Goal: Task Accomplishment & Management: Manage account settings

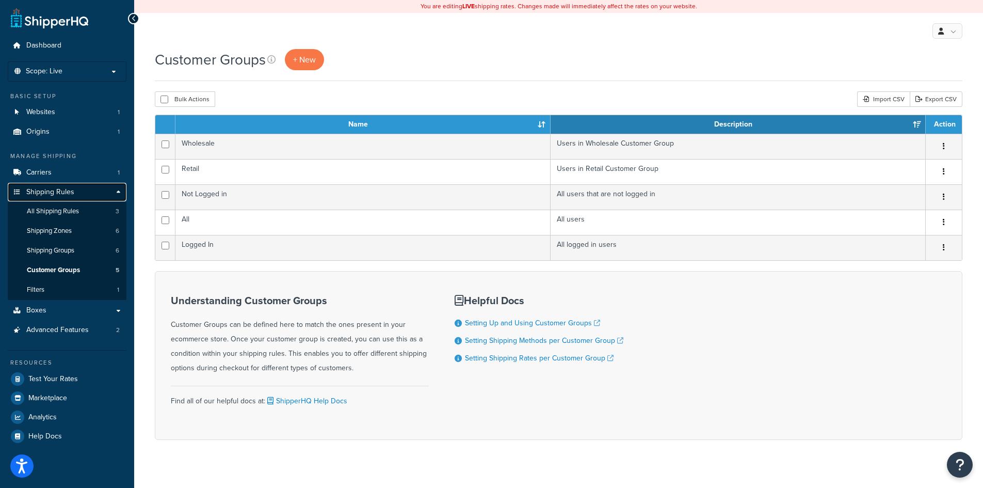
click at [42, 190] on span "Shipping Rules" at bounding box center [50, 192] width 48 height 9
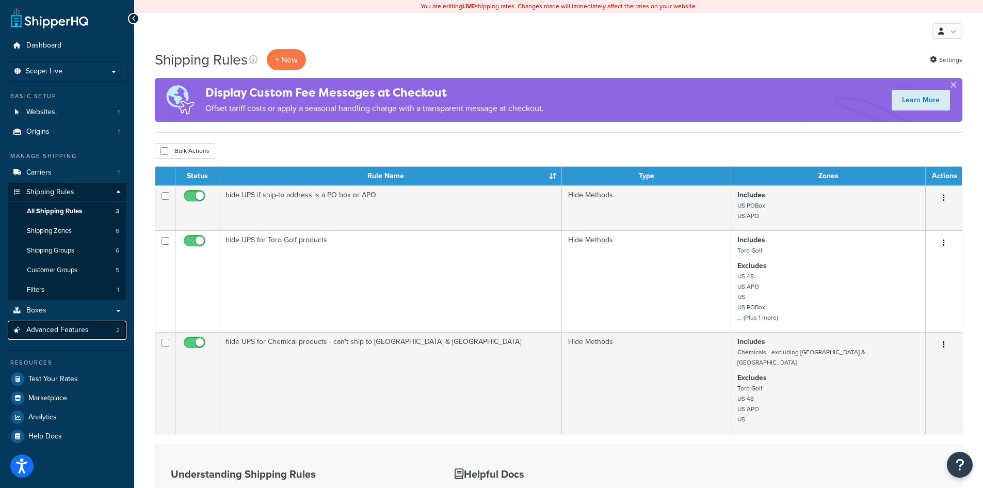
click at [69, 333] on span "Advanced Features" at bounding box center [57, 330] width 62 height 9
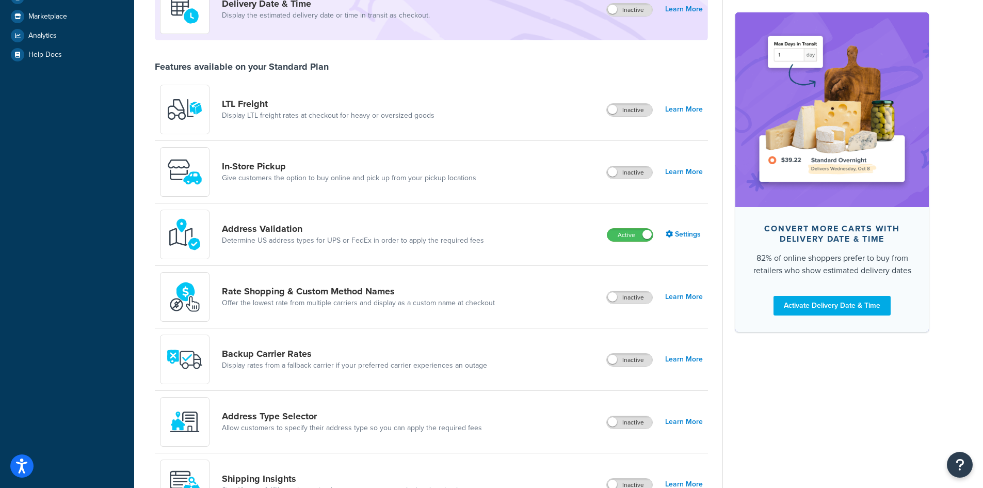
scroll to position [310, 0]
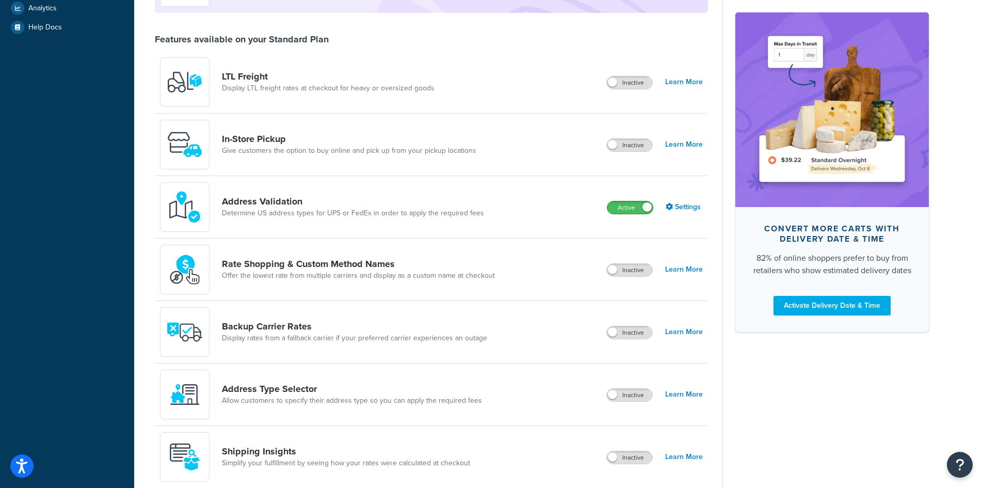
click at [644, 206] on span at bounding box center [646, 206] width 9 height 9
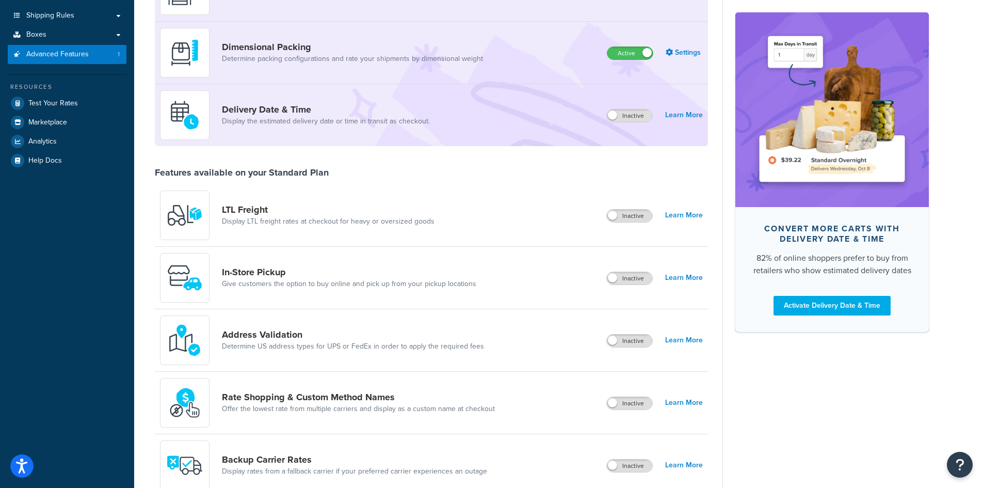
scroll to position [0, 0]
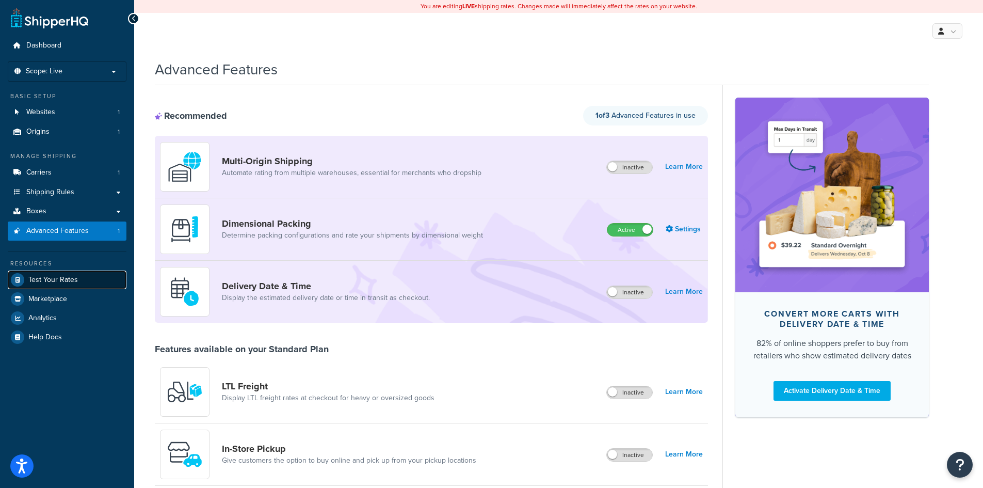
click at [48, 279] on span "Test Your Rates" at bounding box center [53, 279] width 50 height 9
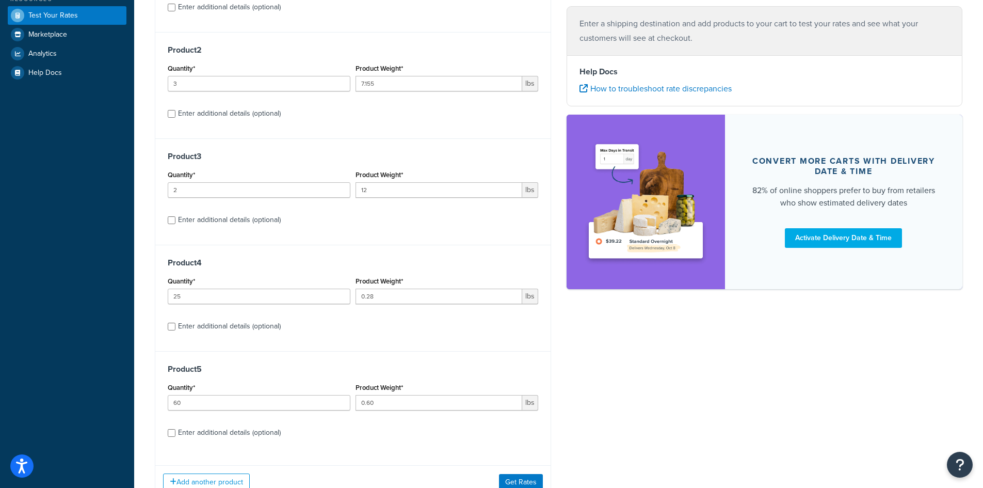
scroll to position [310, 0]
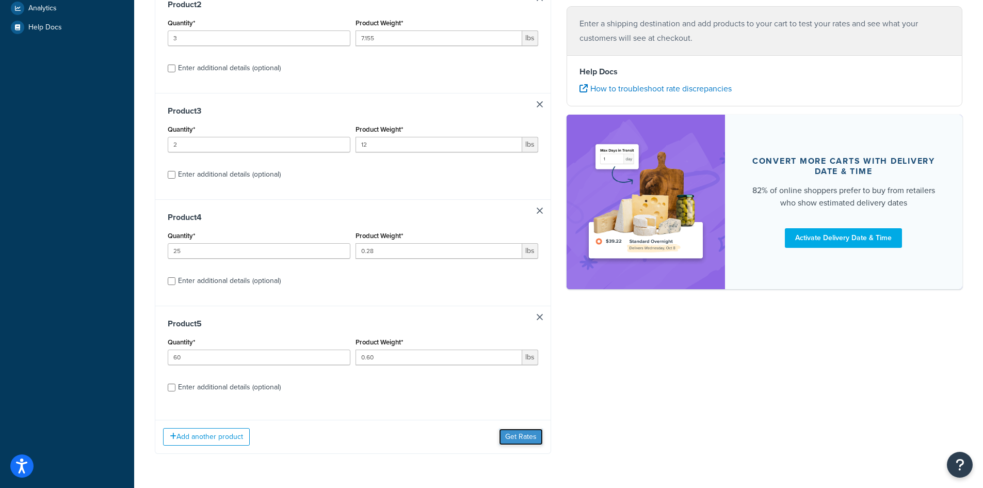
click at [524, 439] on button "Get Rates" at bounding box center [521, 436] width 44 height 17
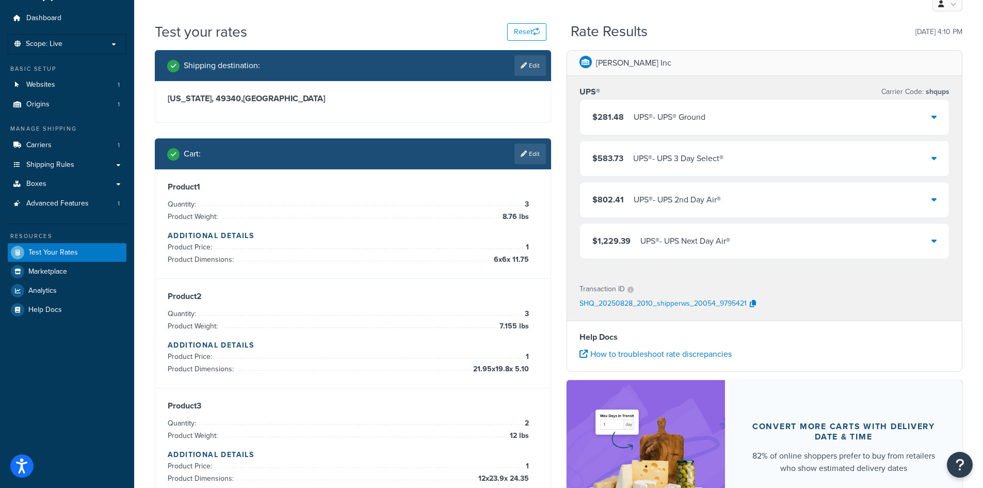
scroll to position [0, 0]
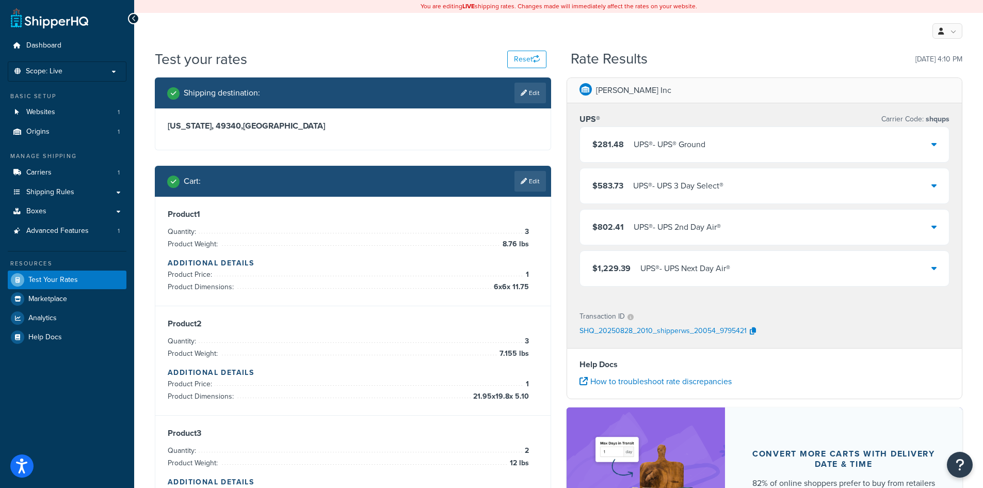
click at [879, 141] on div "$281.48 UPS® - UPS® Ground" at bounding box center [764, 144] width 369 height 35
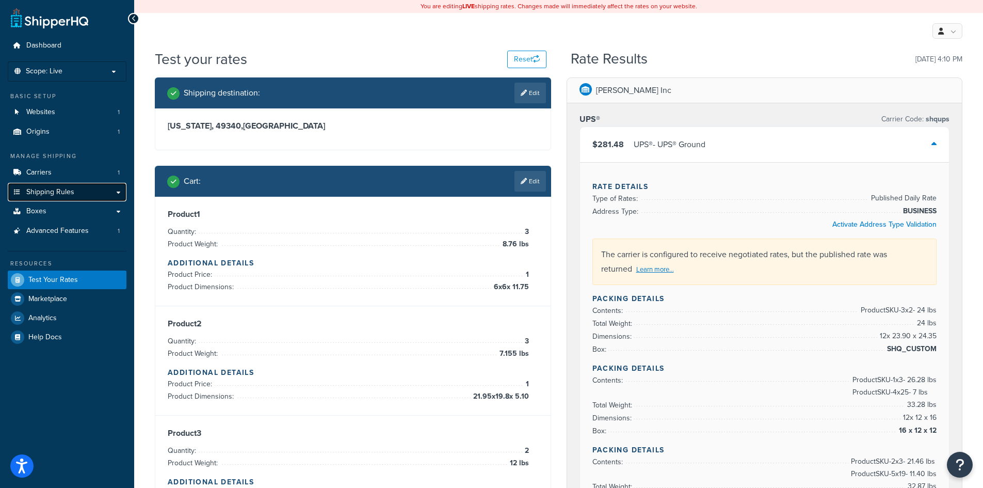
click at [56, 190] on span "Shipping Rules" at bounding box center [50, 192] width 48 height 9
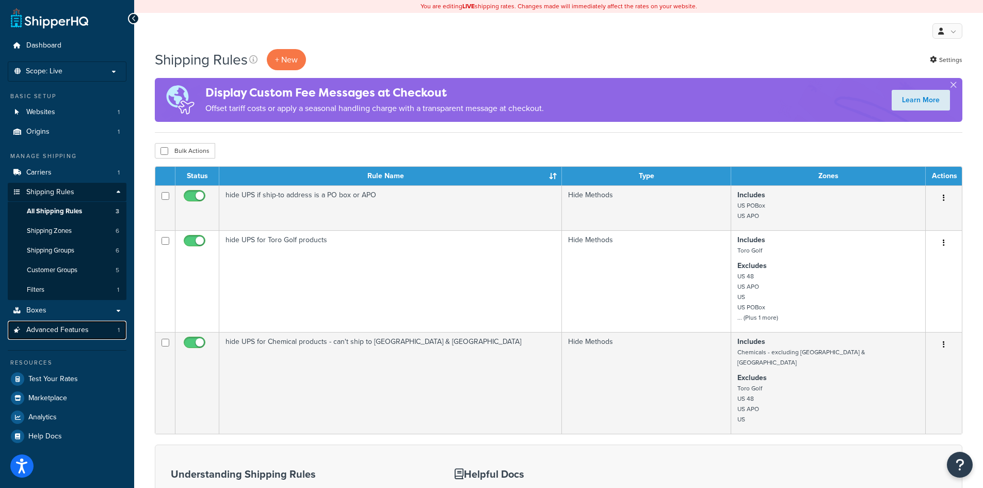
click at [51, 326] on span "Advanced Features" at bounding box center [57, 330] width 62 height 9
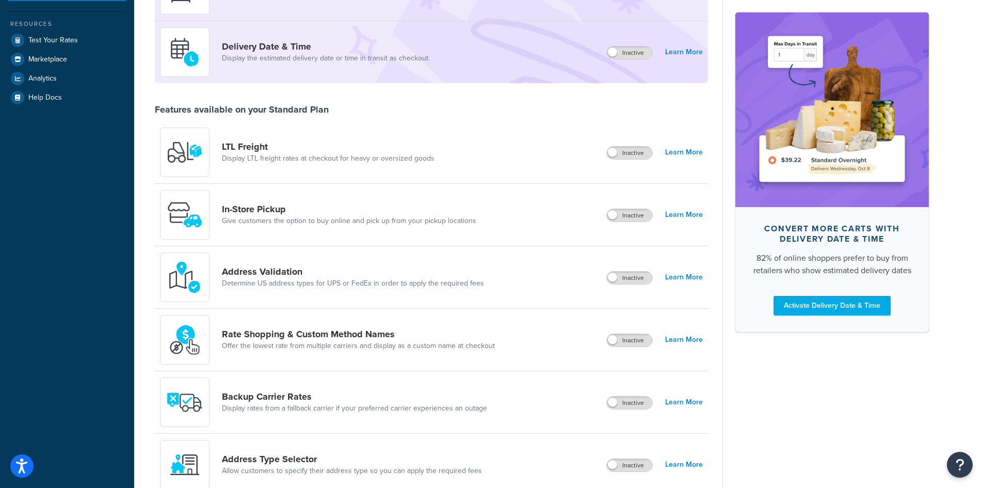
scroll to position [258, 0]
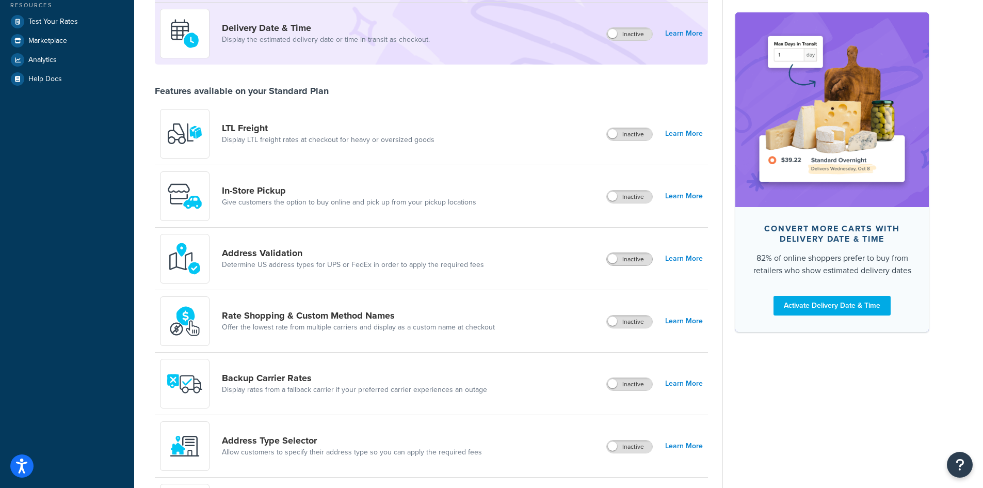
click at [610, 259] on span at bounding box center [612, 258] width 9 height 9
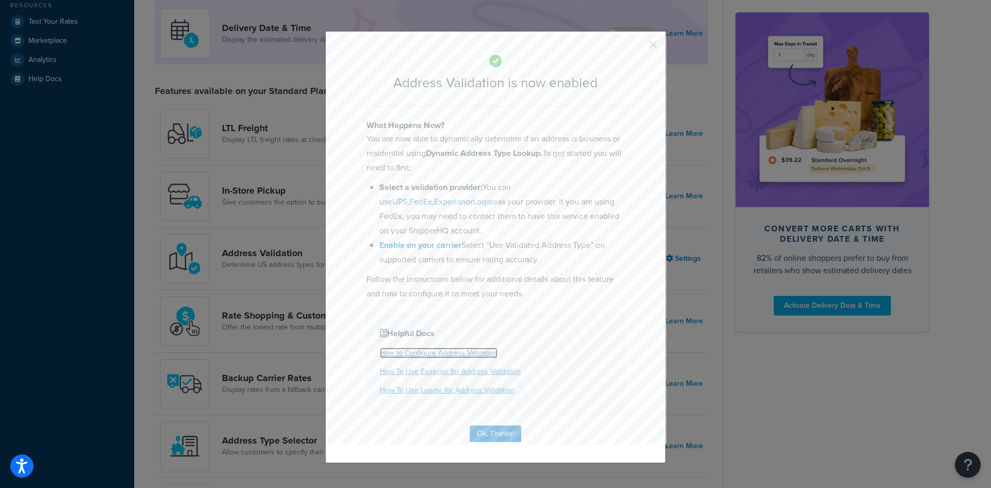
click at [449, 352] on link "How to Configure Address Validation" at bounding box center [439, 352] width 118 height 11
click at [445, 370] on link "How To Use Experian for Address Validation" at bounding box center [450, 371] width 141 height 11
click at [445, 392] on link "How To Use Loqate for Address Validation" at bounding box center [447, 389] width 135 height 11
click at [480, 439] on button "Ok, Thanks!" at bounding box center [495, 433] width 52 height 17
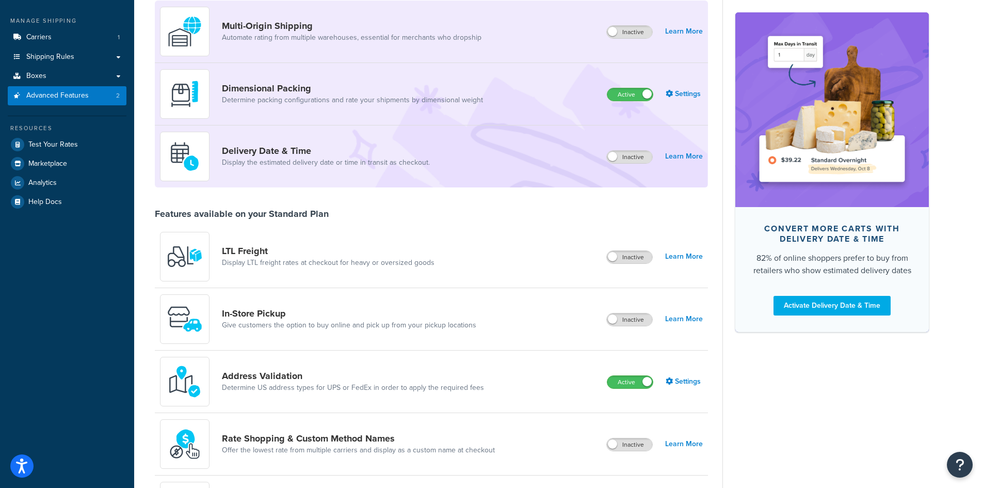
scroll to position [0, 0]
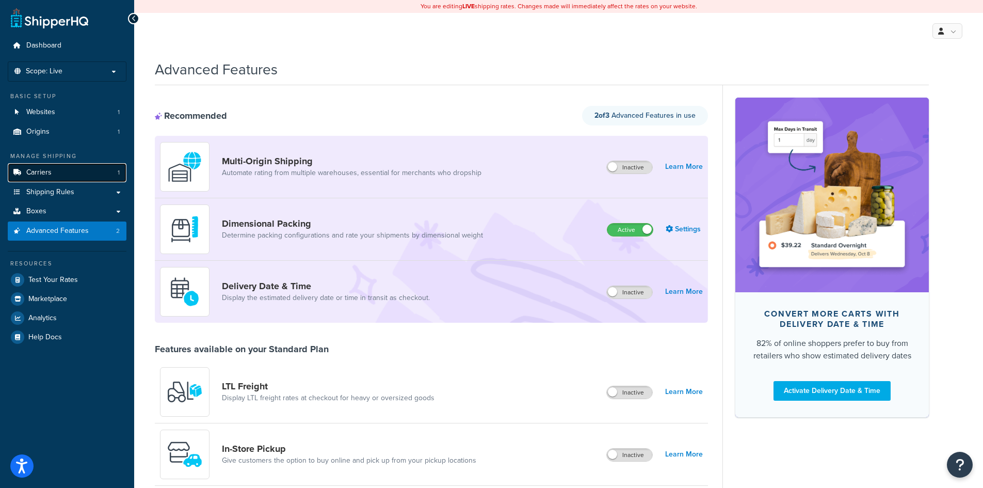
click at [63, 171] on link "Carriers 1" at bounding box center [67, 172] width 119 height 19
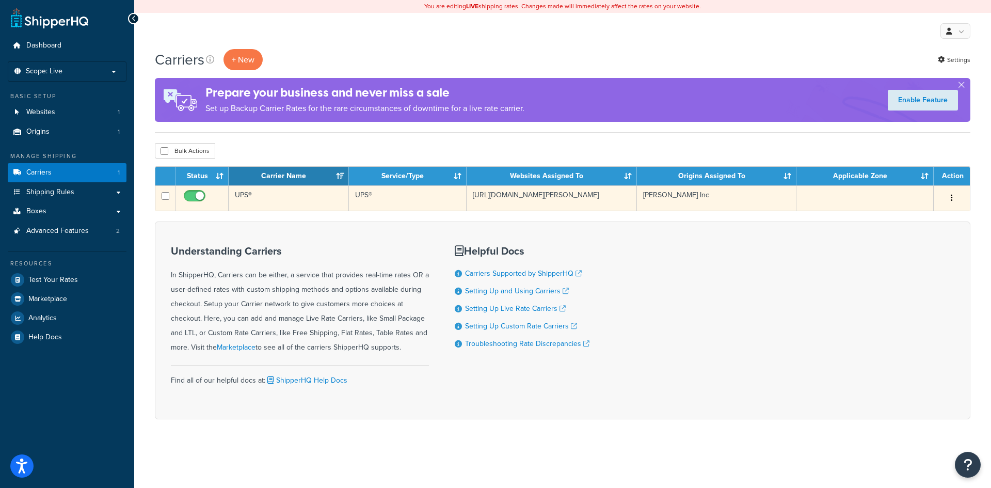
click at [954, 196] on button "button" at bounding box center [951, 198] width 14 height 17
click at [909, 216] on link "Edit" at bounding box center [910, 218] width 82 height 21
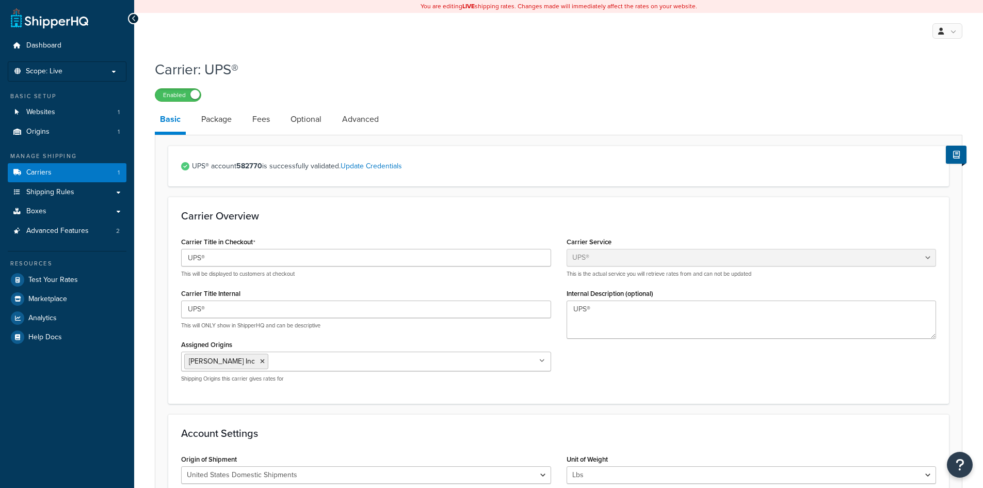
select select "ups"
select select "53"
click at [352, 119] on link "Advanced" at bounding box center [360, 119] width 47 height 25
select select "false"
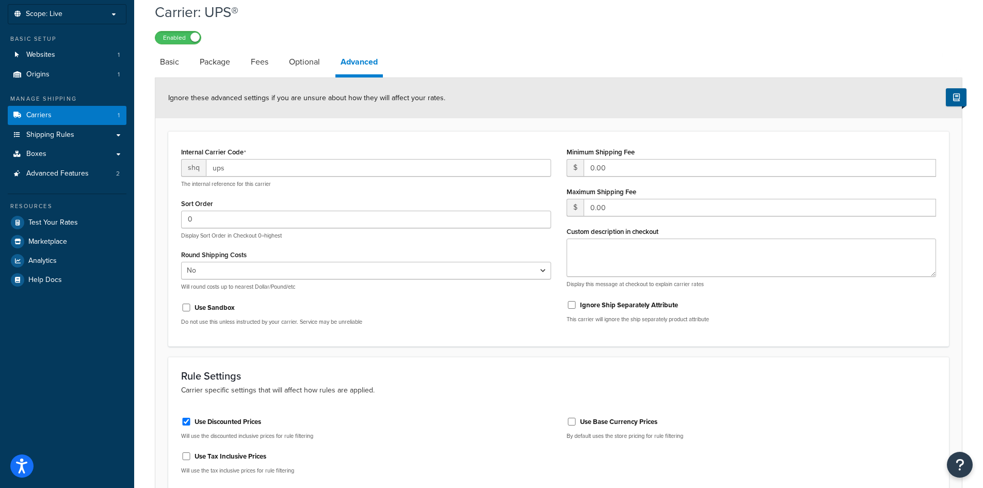
scroll to position [5, 0]
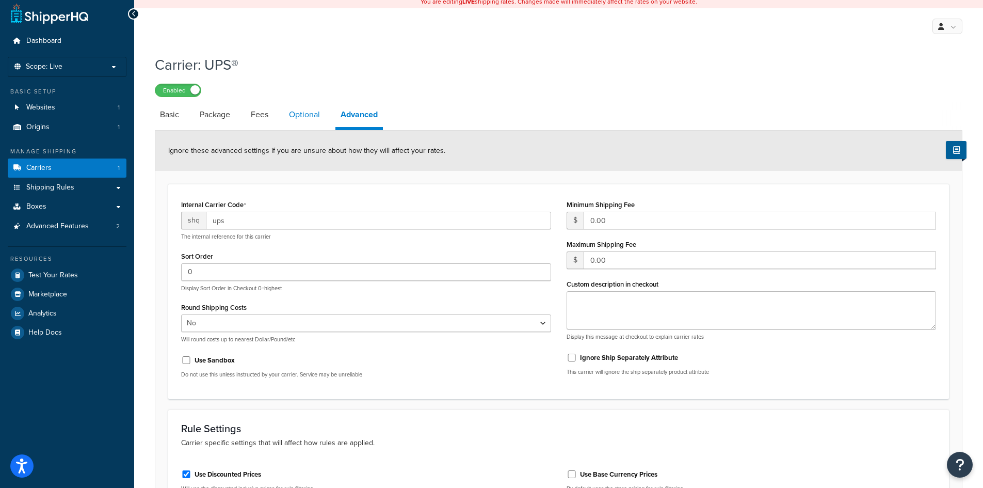
click at [303, 116] on link "Optional" at bounding box center [304, 114] width 41 height 25
select select "residential"
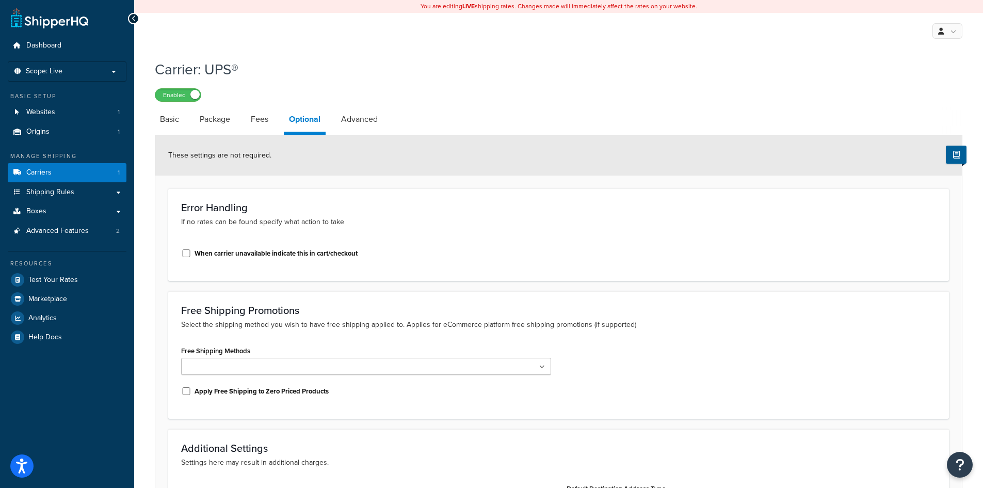
click at [135, 23] on div at bounding box center [133, 18] width 11 height 11
click at [68, 277] on span "Test Your Rates" at bounding box center [53, 279] width 50 height 9
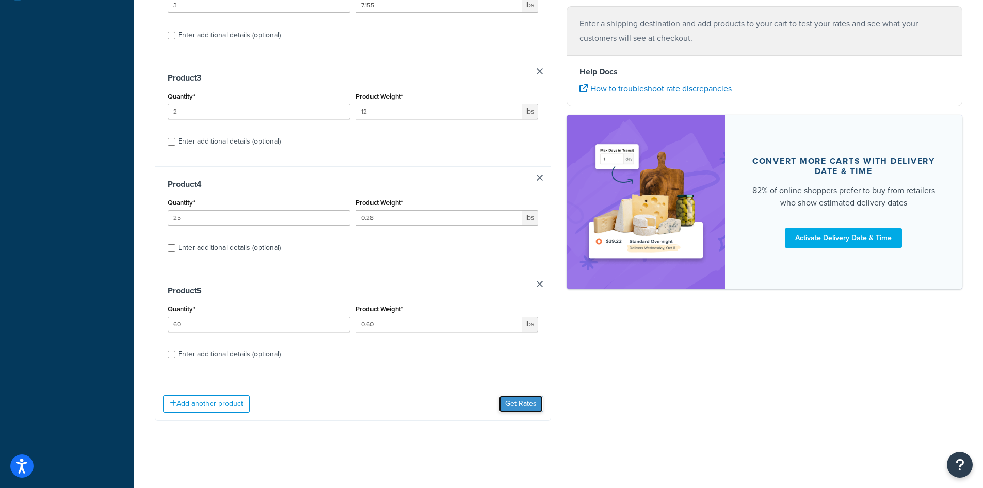
click at [514, 404] on button "Get Rates" at bounding box center [521, 403] width 44 height 17
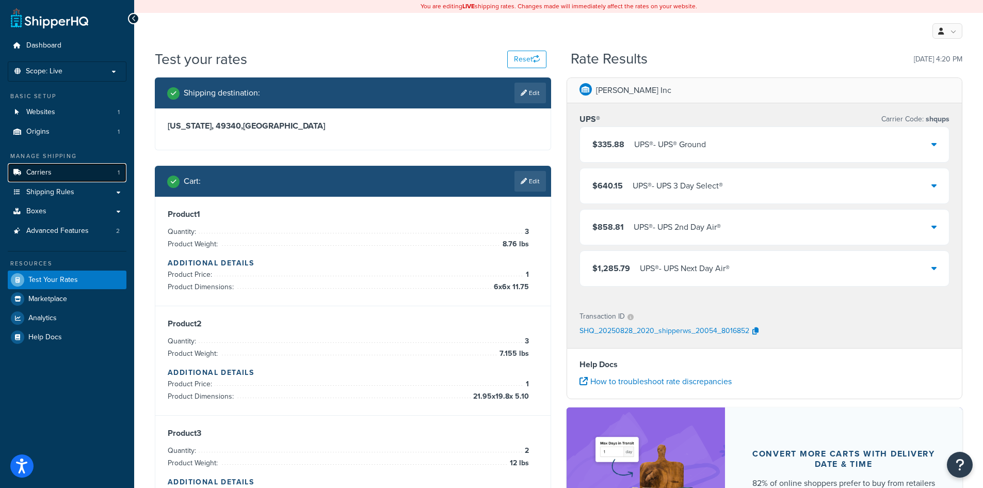
click at [39, 175] on span "Carriers" at bounding box center [38, 172] width 25 height 9
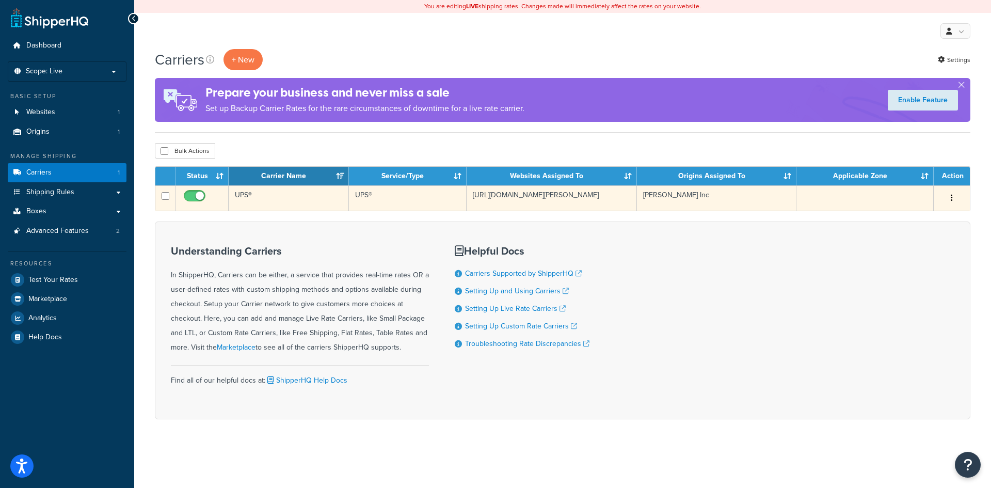
click at [950, 197] on icon "button" at bounding box center [951, 197] width 2 height 7
click at [884, 219] on link "Edit" at bounding box center [910, 218] width 82 height 21
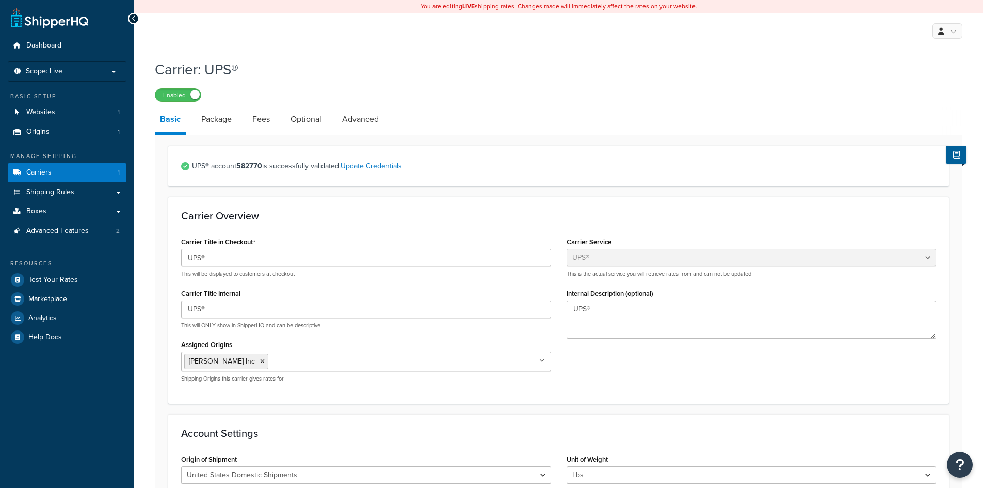
select select "ups"
select select "53"
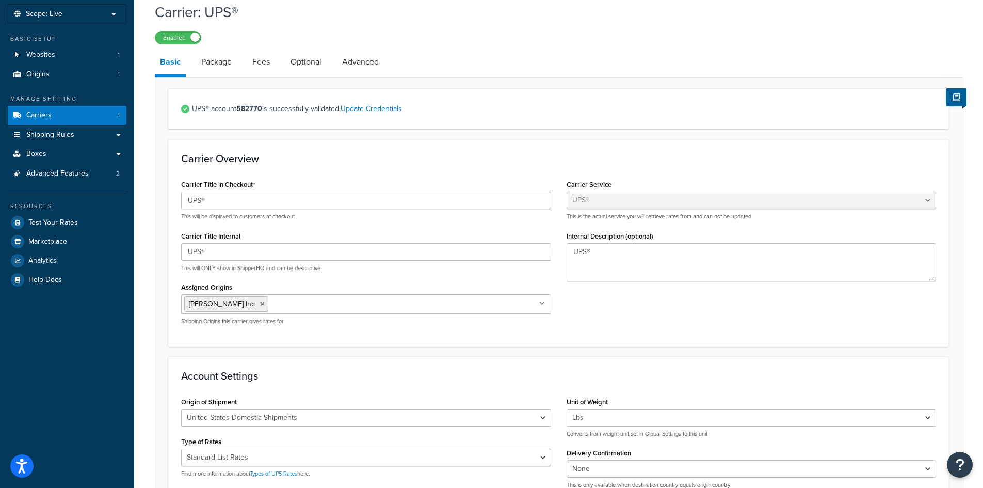
scroll to position [52, 0]
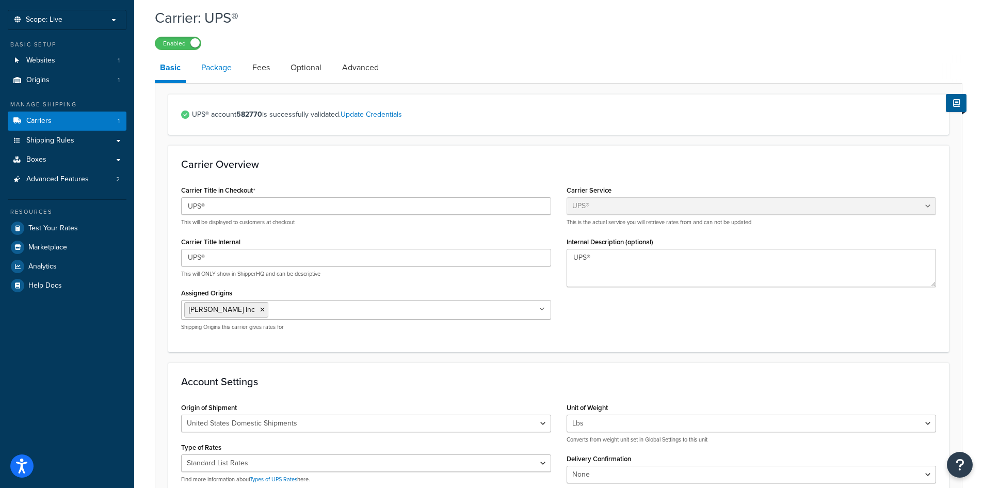
click at [218, 66] on link "Package" at bounding box center [216, 67] width 41 height 25
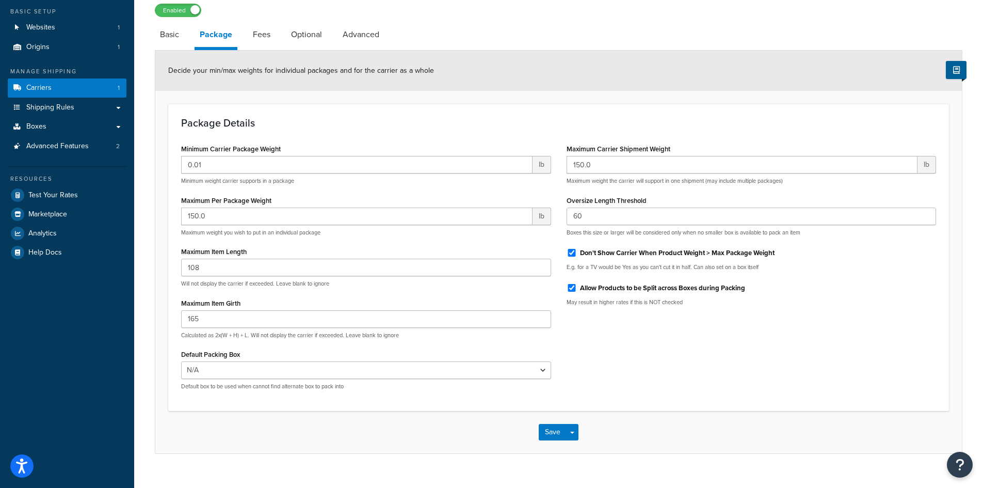
scroll to position [102, 0]
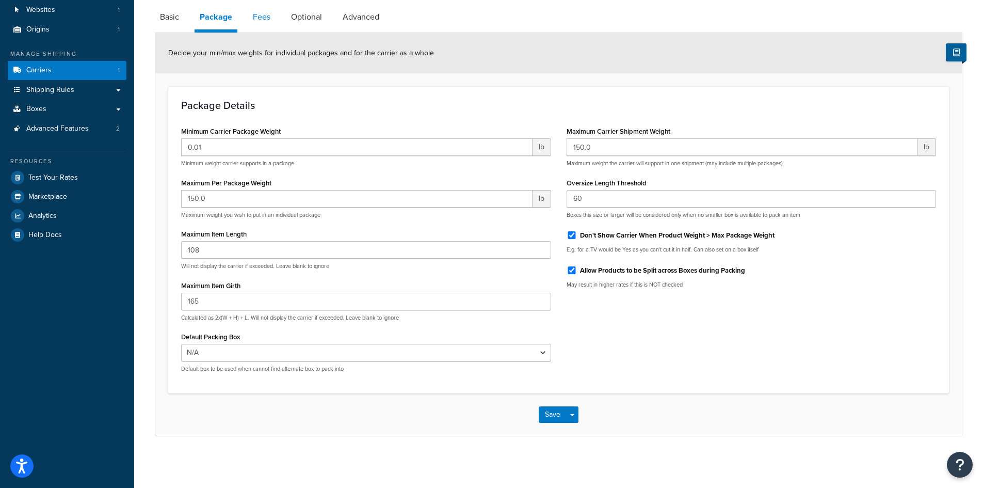
click at [264, 15] on link "Fees" at bounding box center [262, 17] width 28 height 25
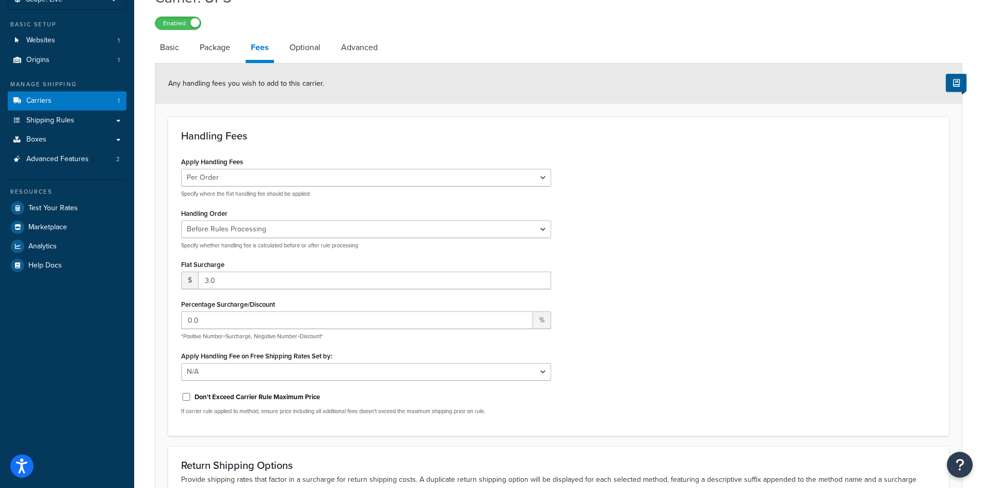
scroll to position [63, 0]
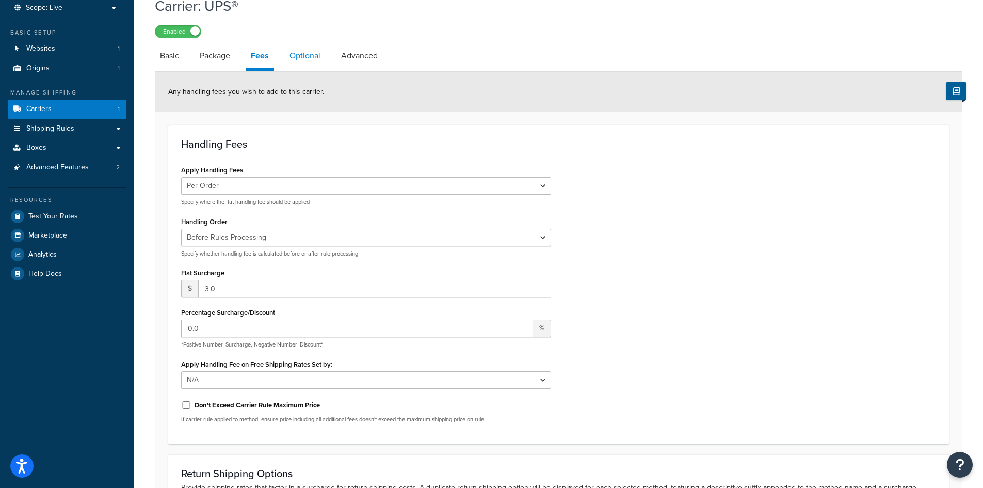
click at [309, 56] on link "Optional" at bounding box center [304, 55] width 41 height 25
select select "residential"
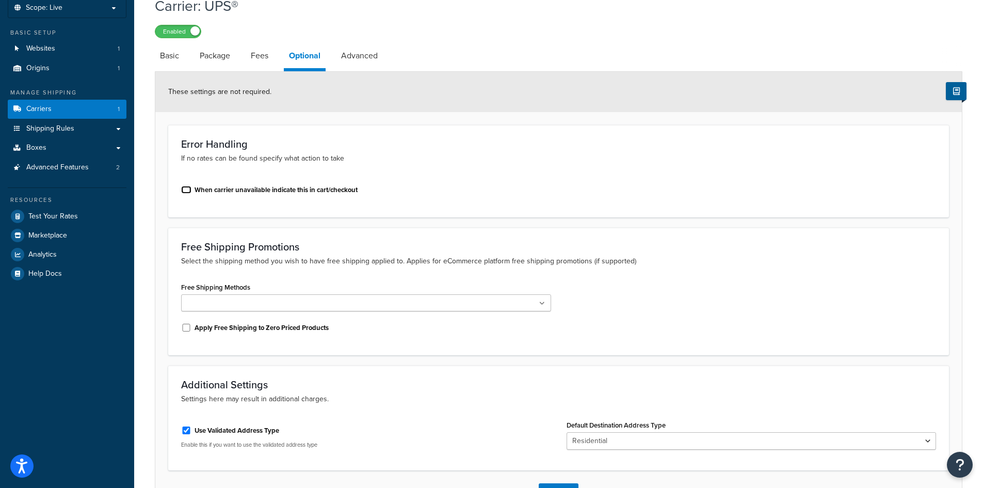
click at [185, 191] on input "When carrier unavailable indicate this in cart/checkout" at bounding box center [186, 190] width 10 height 8
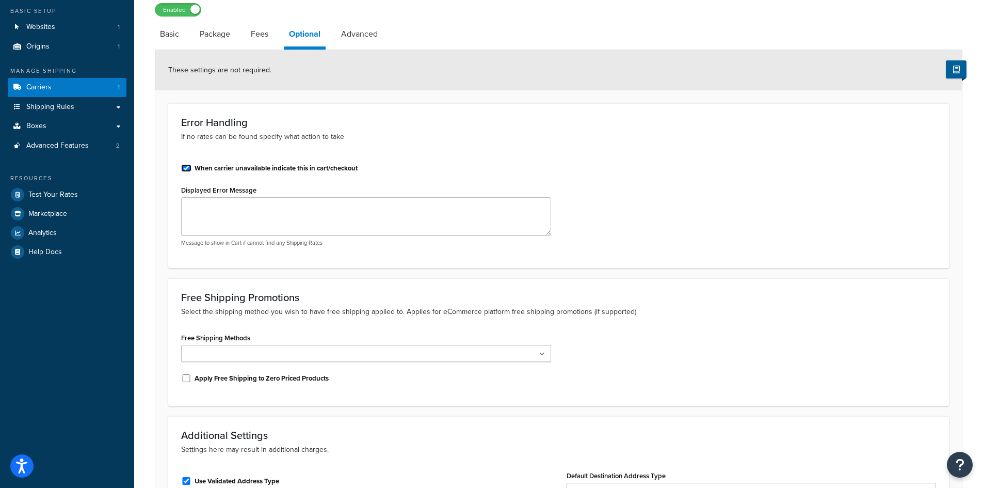
scroll to position [58, 0]
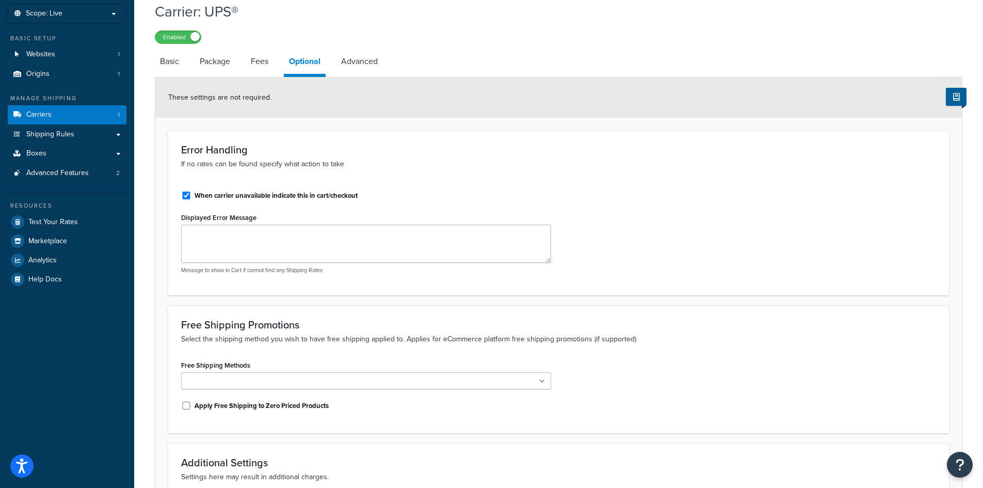
click at [195, 195] on label "When carrier unavailable indicate this in cart/checkout" at bounding box center [276, 195] width 163 height 9
click at [191, 195] on input "When carrier unavailable indicate this in cart/checkout" at bounding box center [186, 195] width 10 height 8
checkbox input "false"
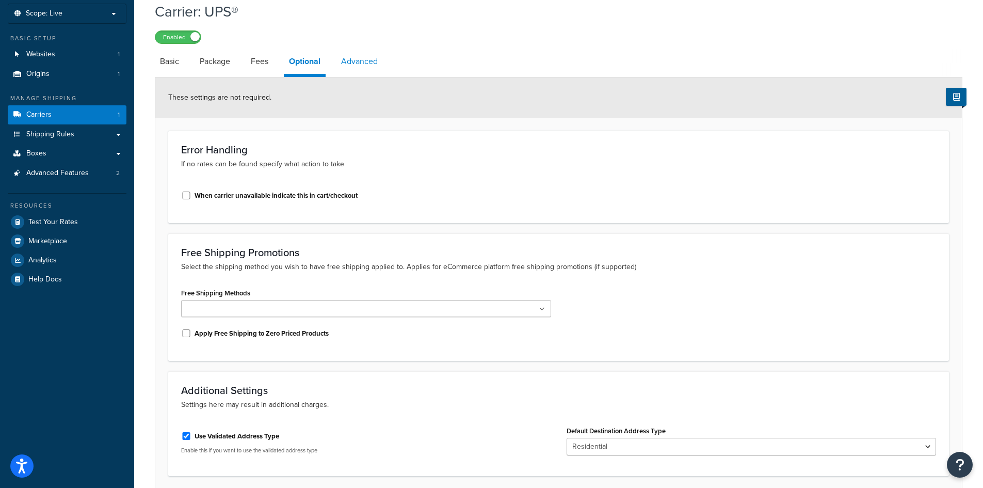
click at [367, 58] on link "Advanced" at bounding box center [359, 61] width 47 height 25
select select "false"
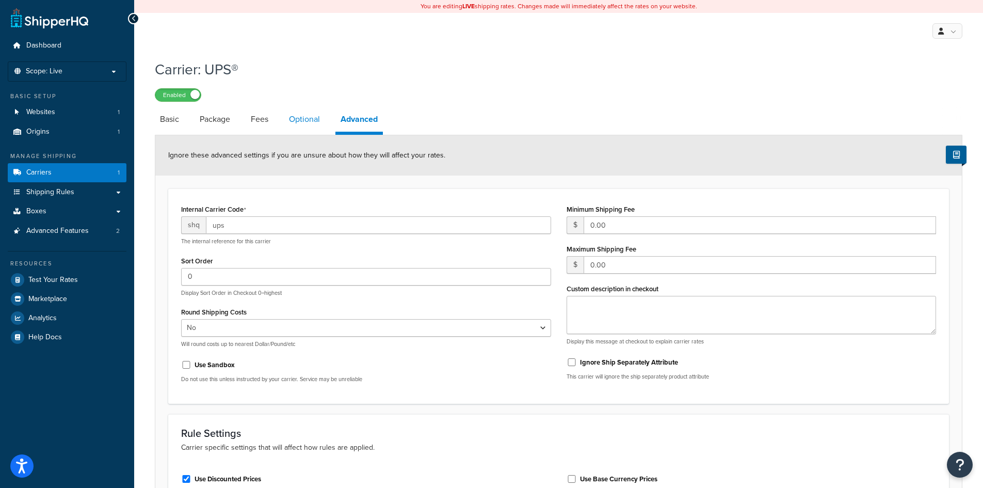
click at [298, 117] on link "Optional" at bounding box center [304, 119] width 41 height 25
select select "residential"
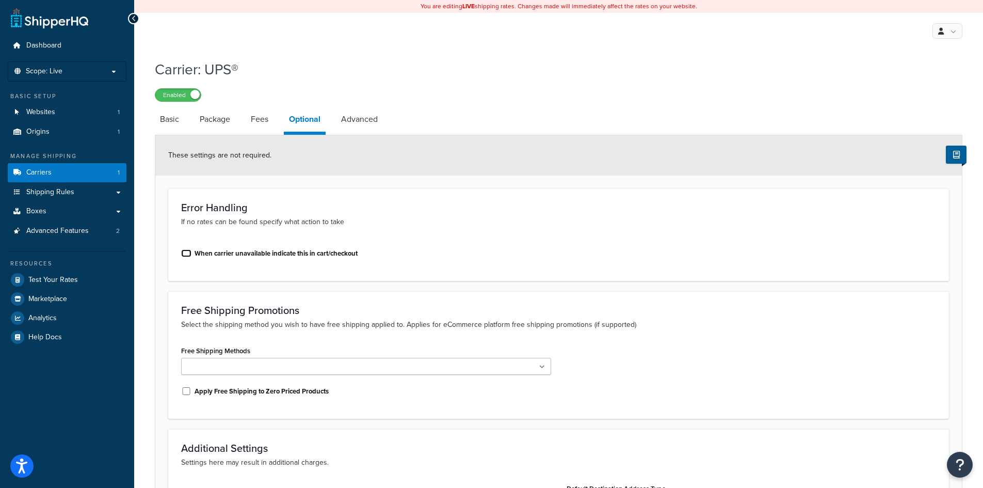
click at [183, 250] on input "When carrier unavailable indicate this in cart/checkout" at bounding box center [186, 253] width 10 height 8
checkbox input "true"
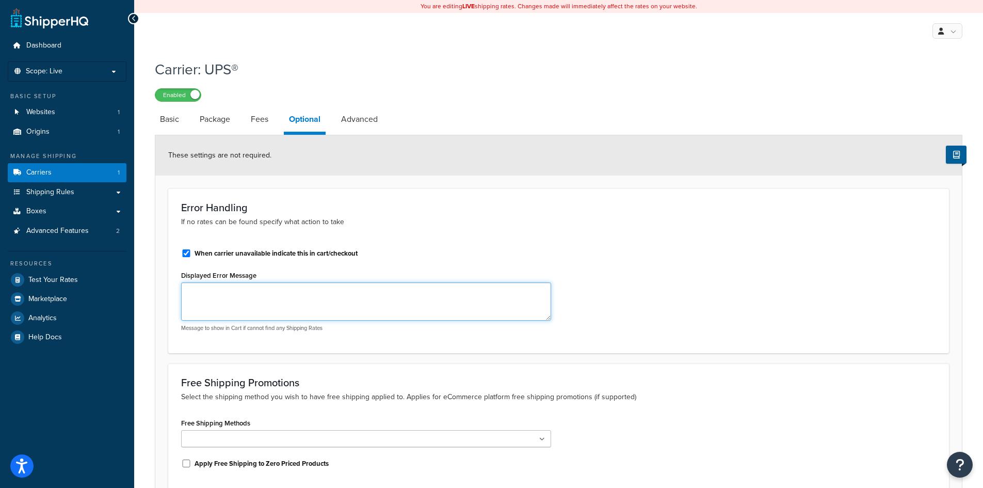
click at [266, 300] on textarea "Displayed Error Message" at bounding box center [366, 301] width 370 height 38
type textarea "Parcel Shipping Unavailable"
click at [773, 220] on p "If no rates can be found specify what action to take" at bounding box center [558, 221] width 755 height 11
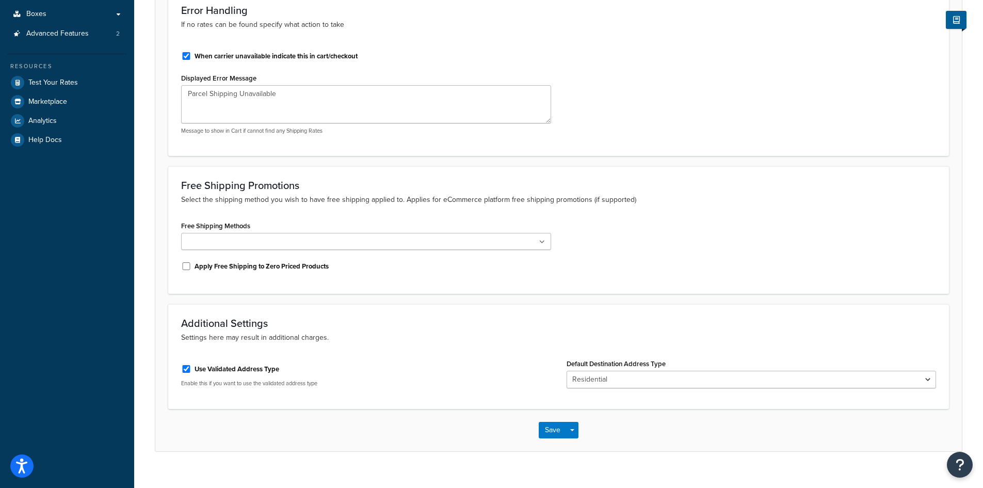
scroll to position [213, 0]
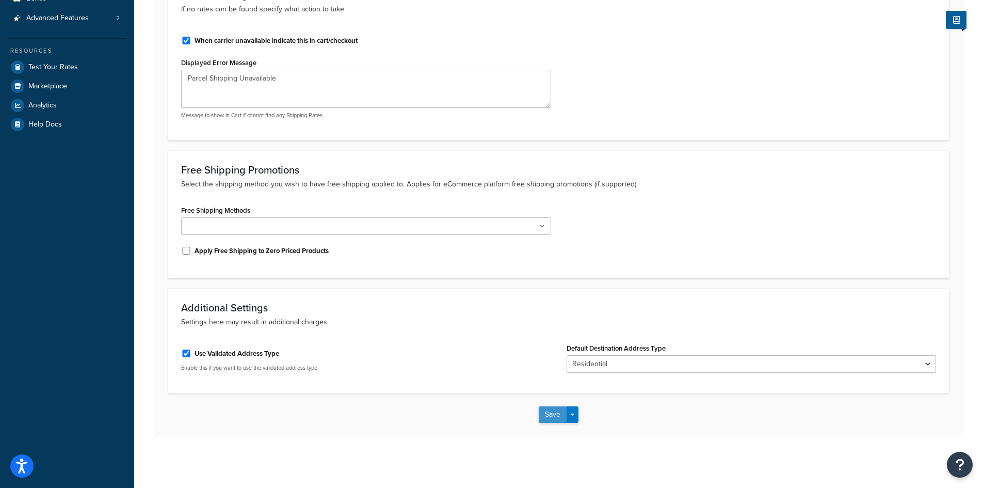
click at [547, 416] on button "Save" at bounding box center [553, 414] width 28 height 17
